Goal: Navigation & Orientation: Find specific page/section

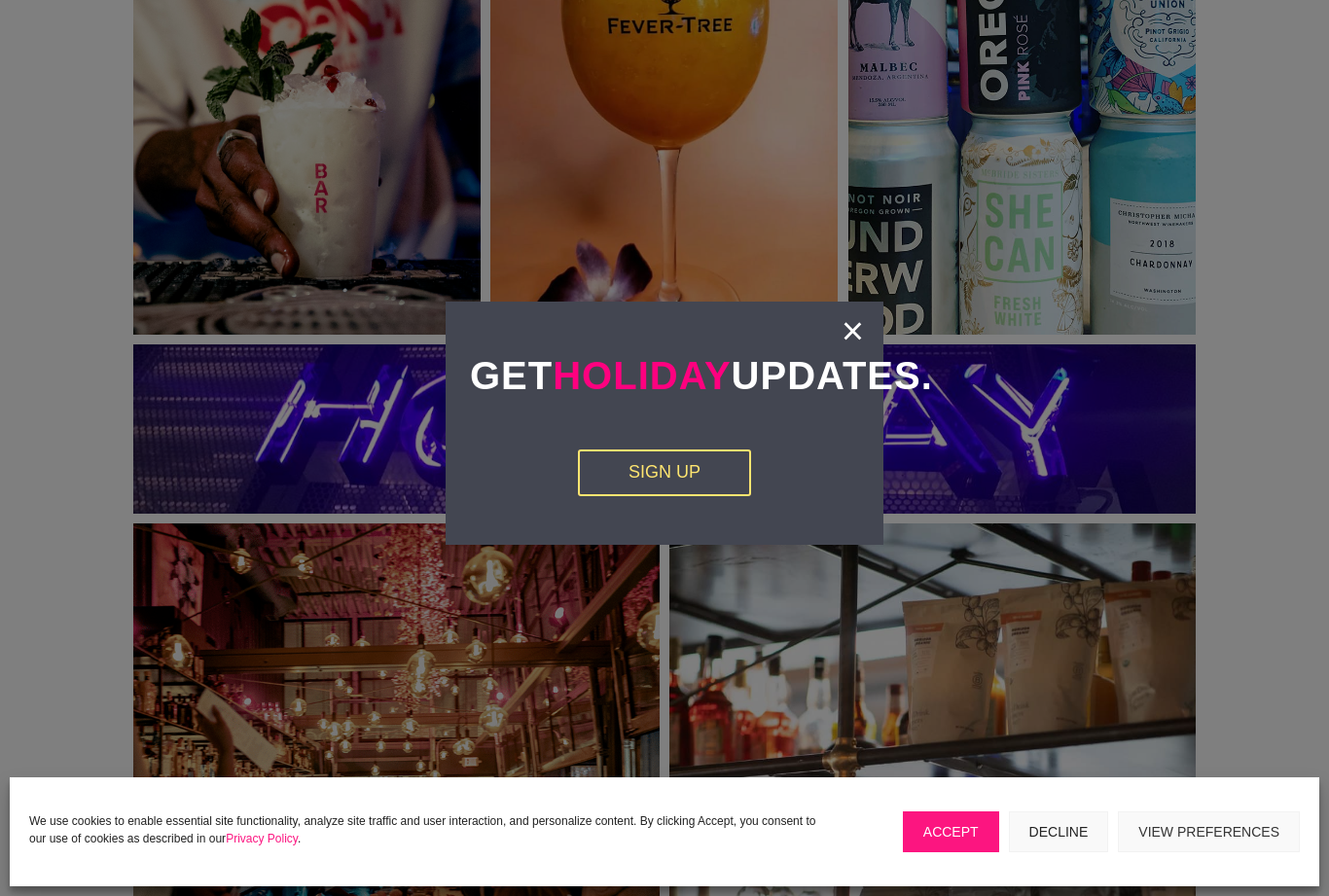
click at [842, 334] on link "×" at bounding box center [853, 331] width 23 height 20
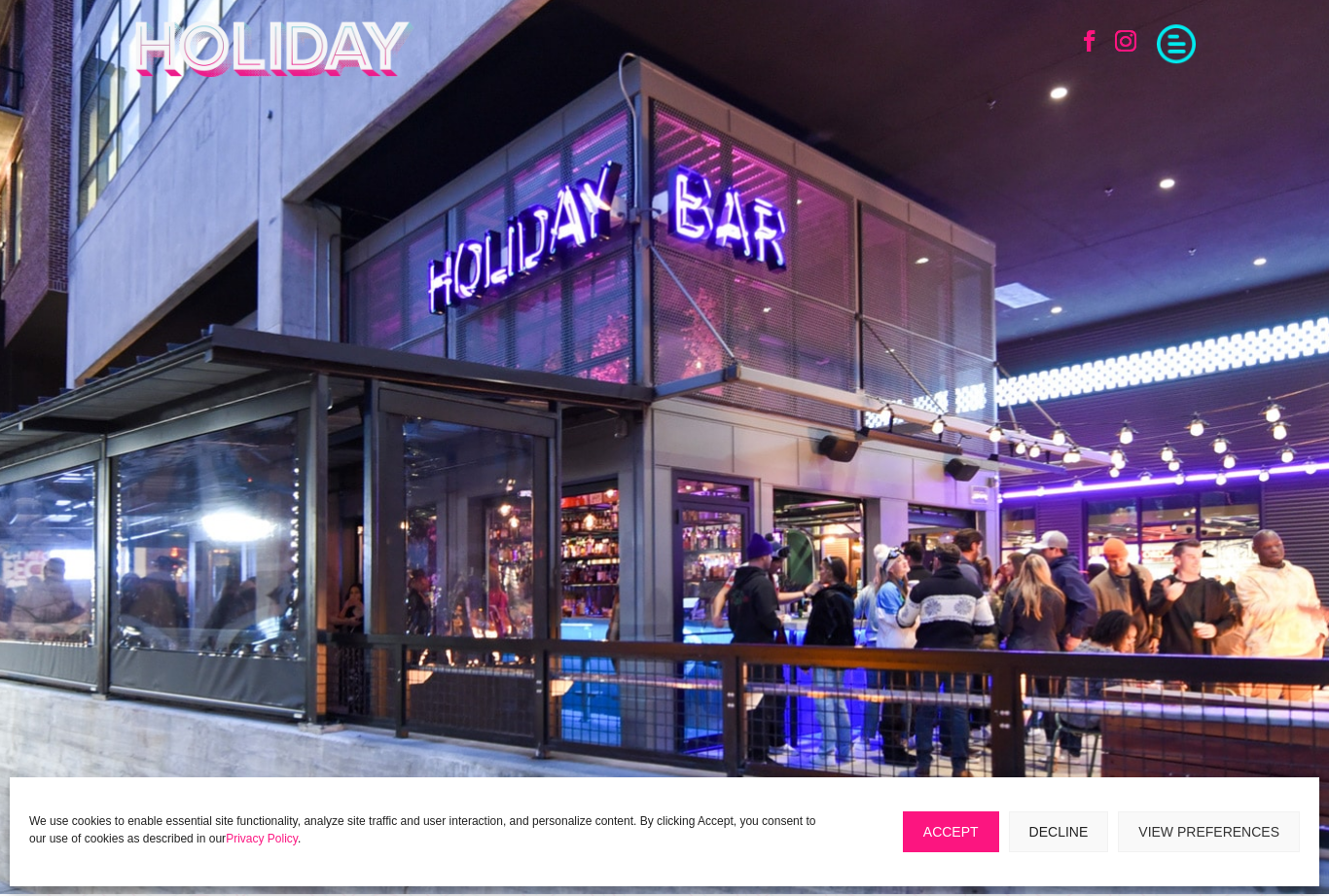
click at [1184, 47] on span at bounding box center [1176, 42] width 39 height 39
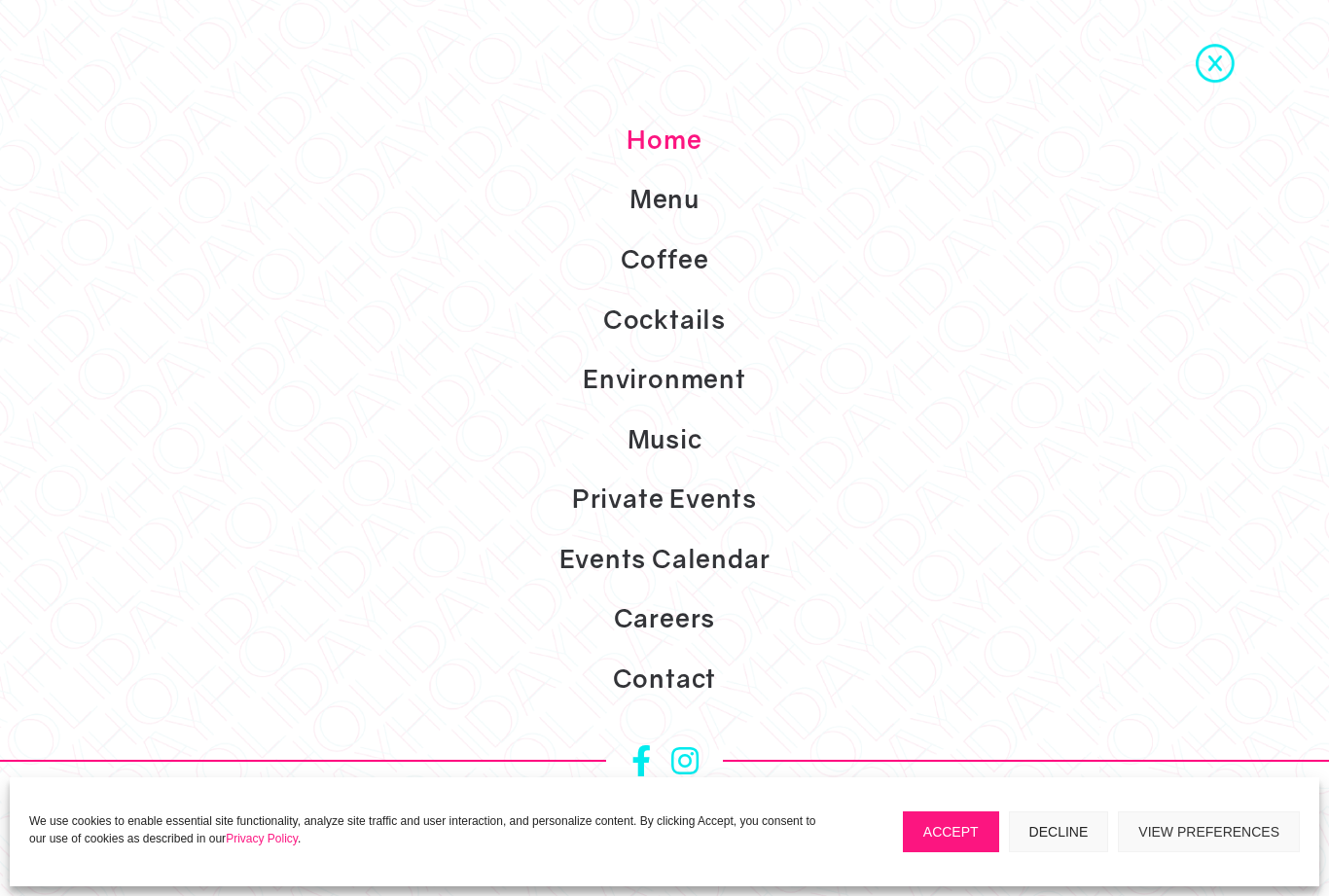
click at [772, 589] on link "Events Calendar" at bounding box center [664, 559] width 1329 height 61
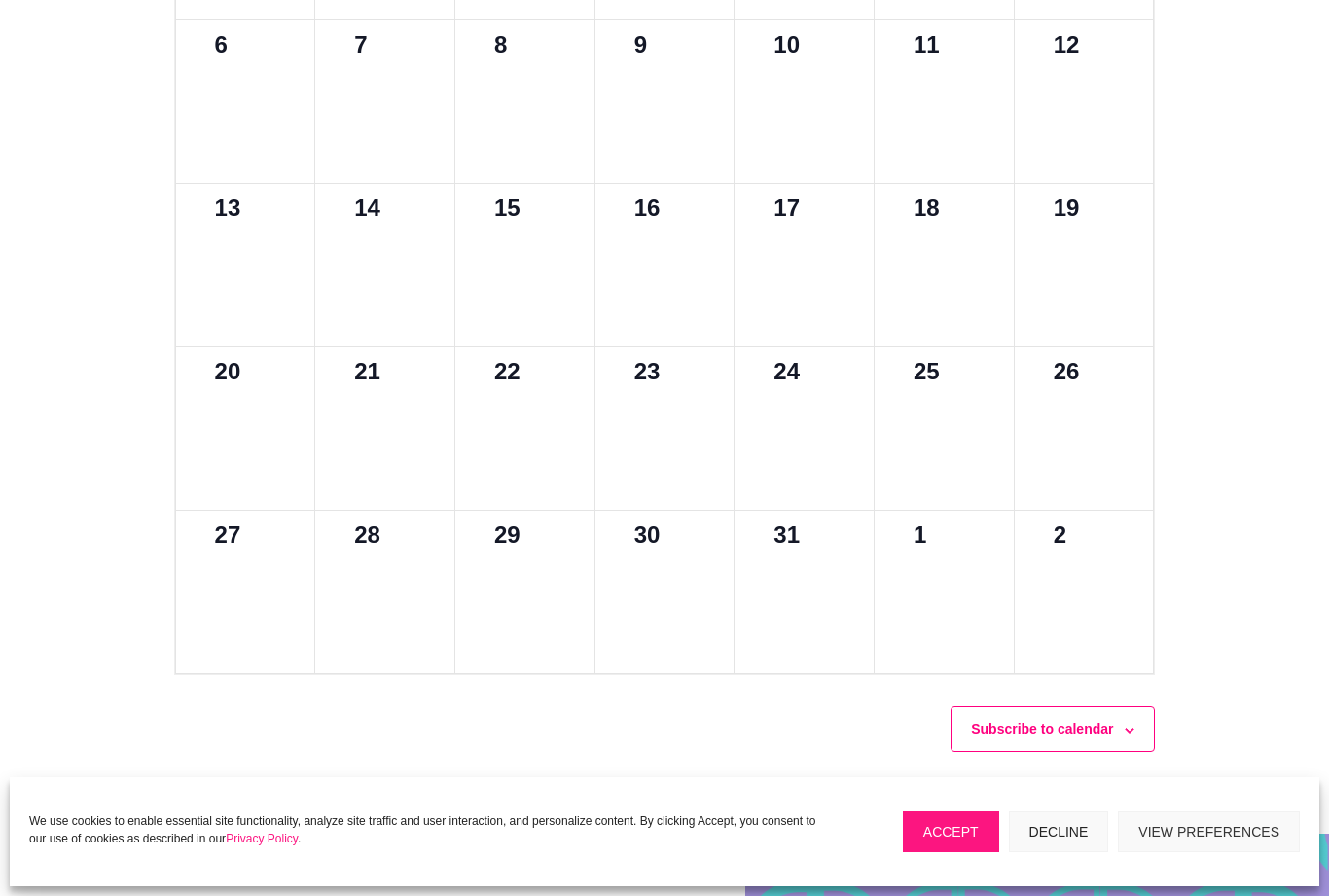
scroll to position [1407, 0]
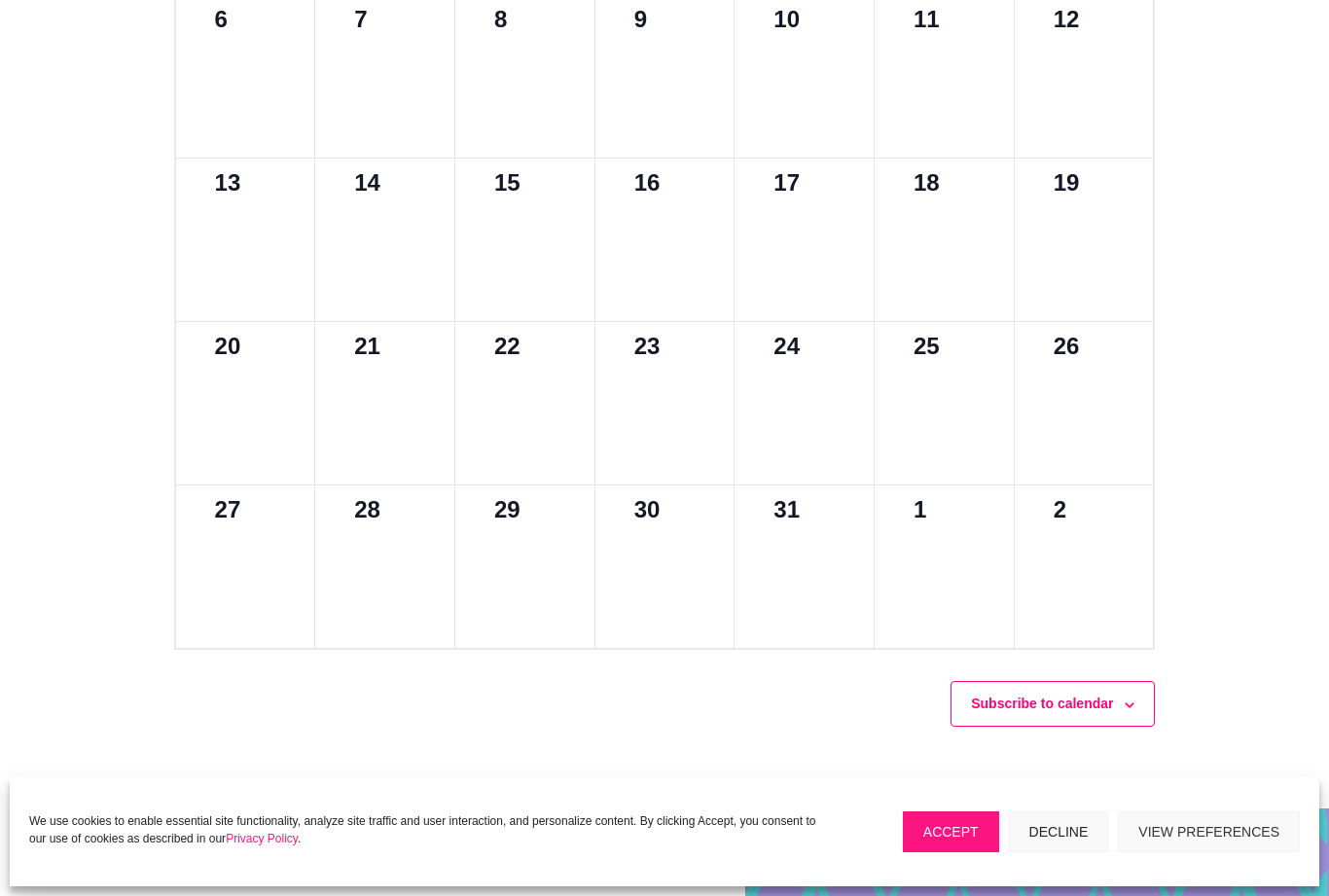
click at [806, 590] on div at bounding box center [804, 587] width 92 height 108
click at [968, 642] on div at bounding box center [944, 587] width 92 height 108
click at [1097, 642] on div at bounding box center [1084, 587] width 92 height 108
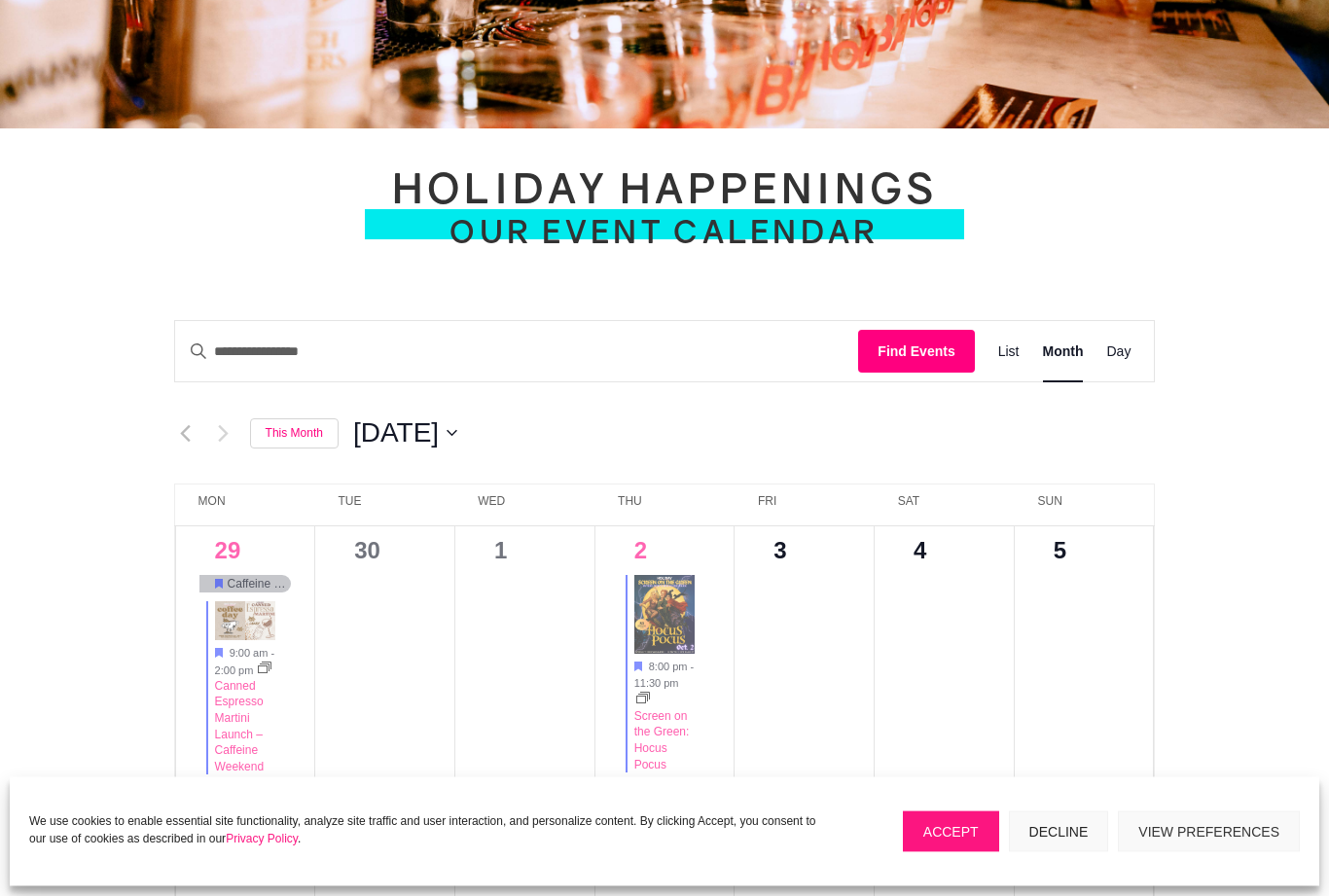
scroll to position [589, 0]
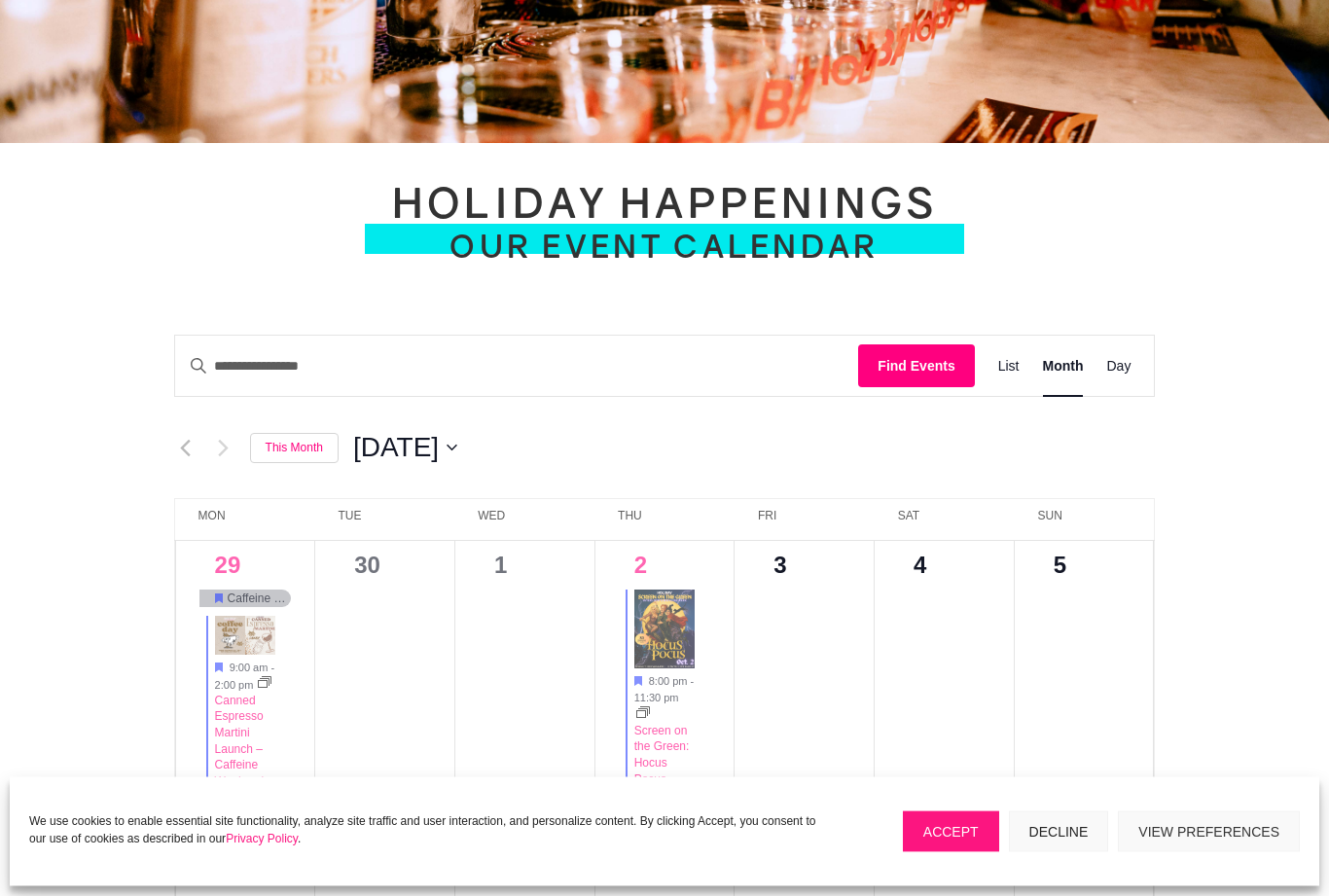
click at [181, 458] on icon "Previous month" at bounding box center [185, 448] width 11 height 19
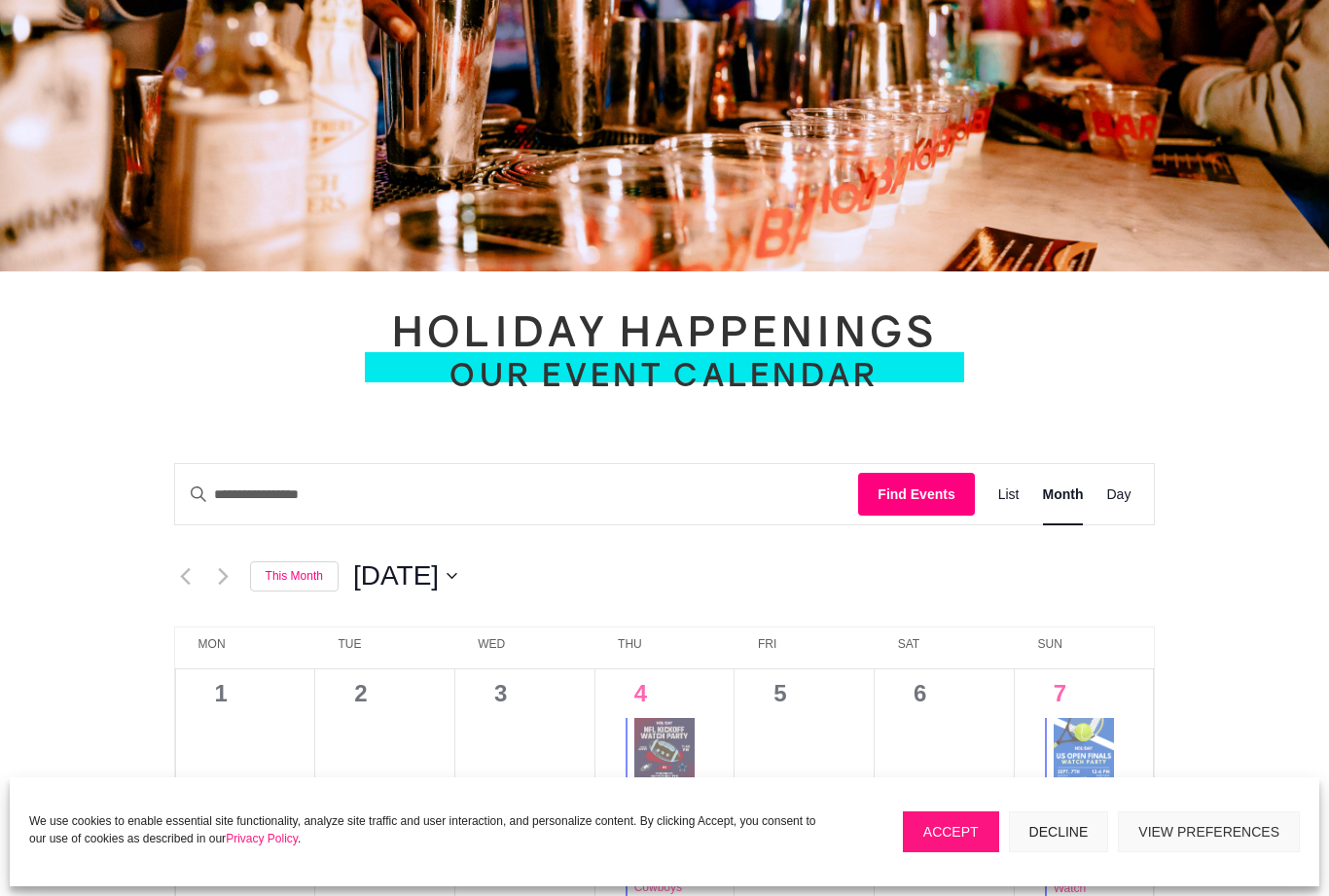
scroll to position [422, 0]
